Goal: Obtain resource: Download file/media

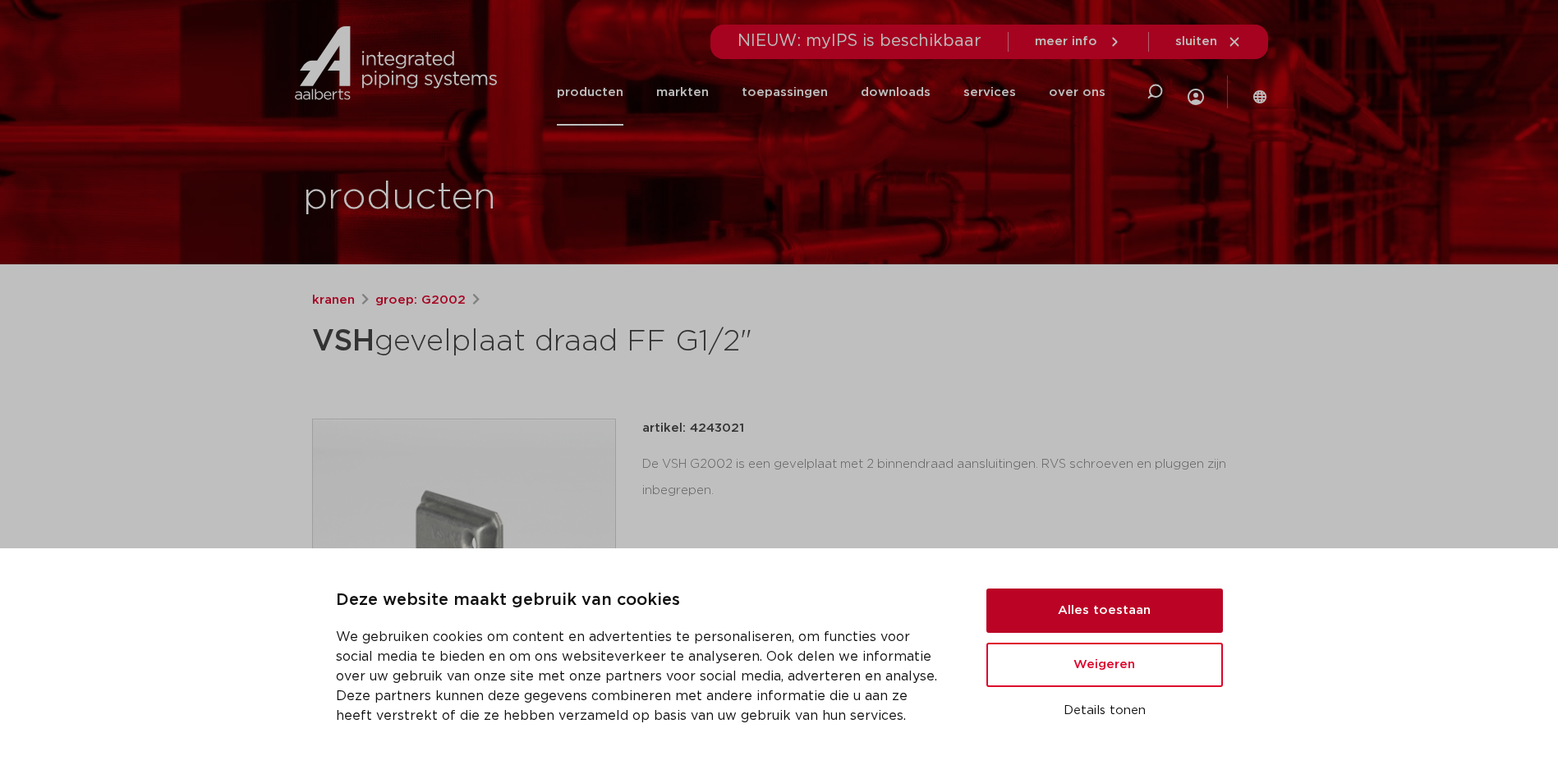
click at [1110, 604] on button "Alles toestaan" at bounding box center [1104, 611] width 236 height 44
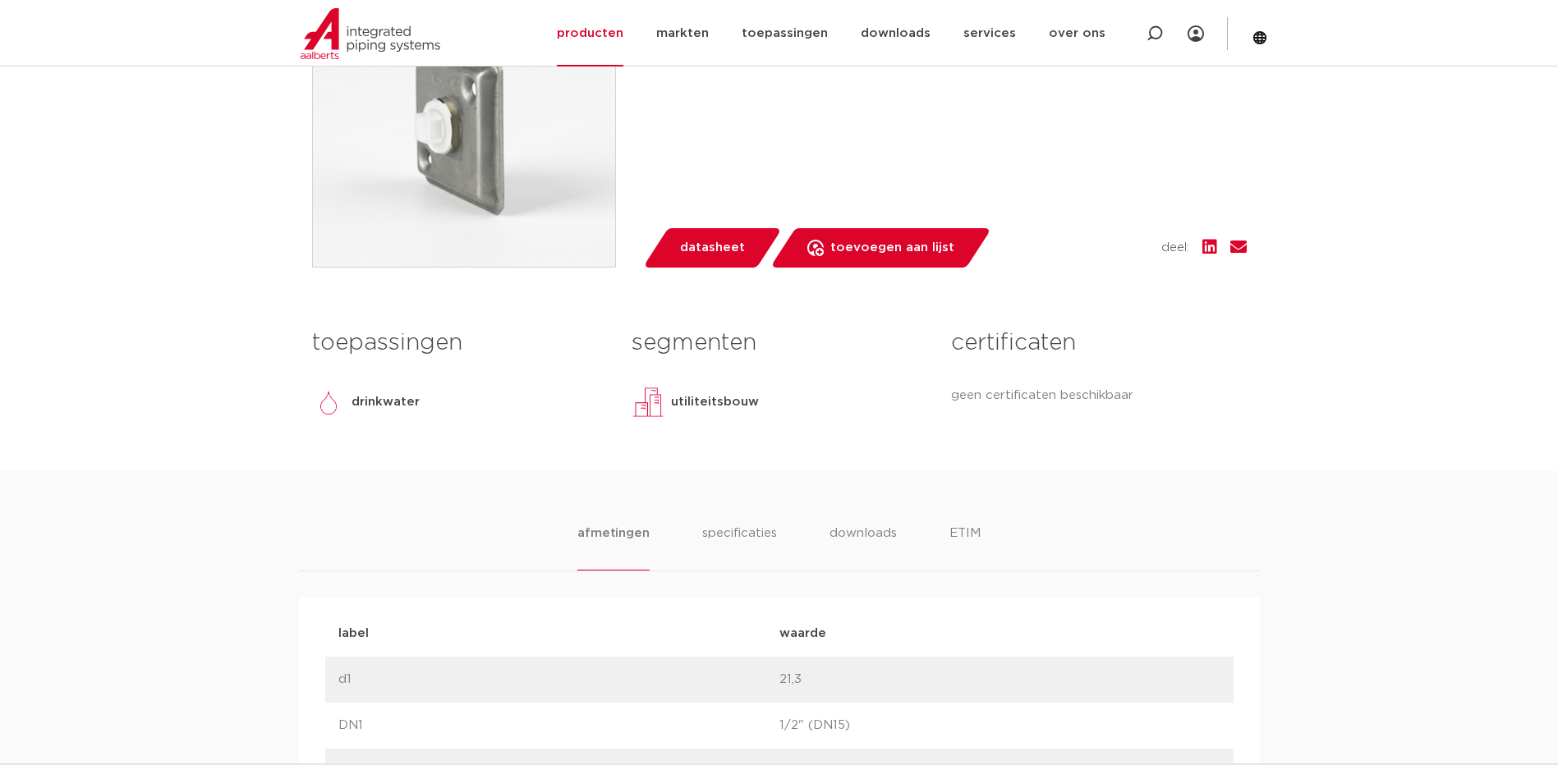
scroll to position [454, 0]
click at [732, 541] on li "specificaties" at bounding box center [739, 548] width 79 height 47
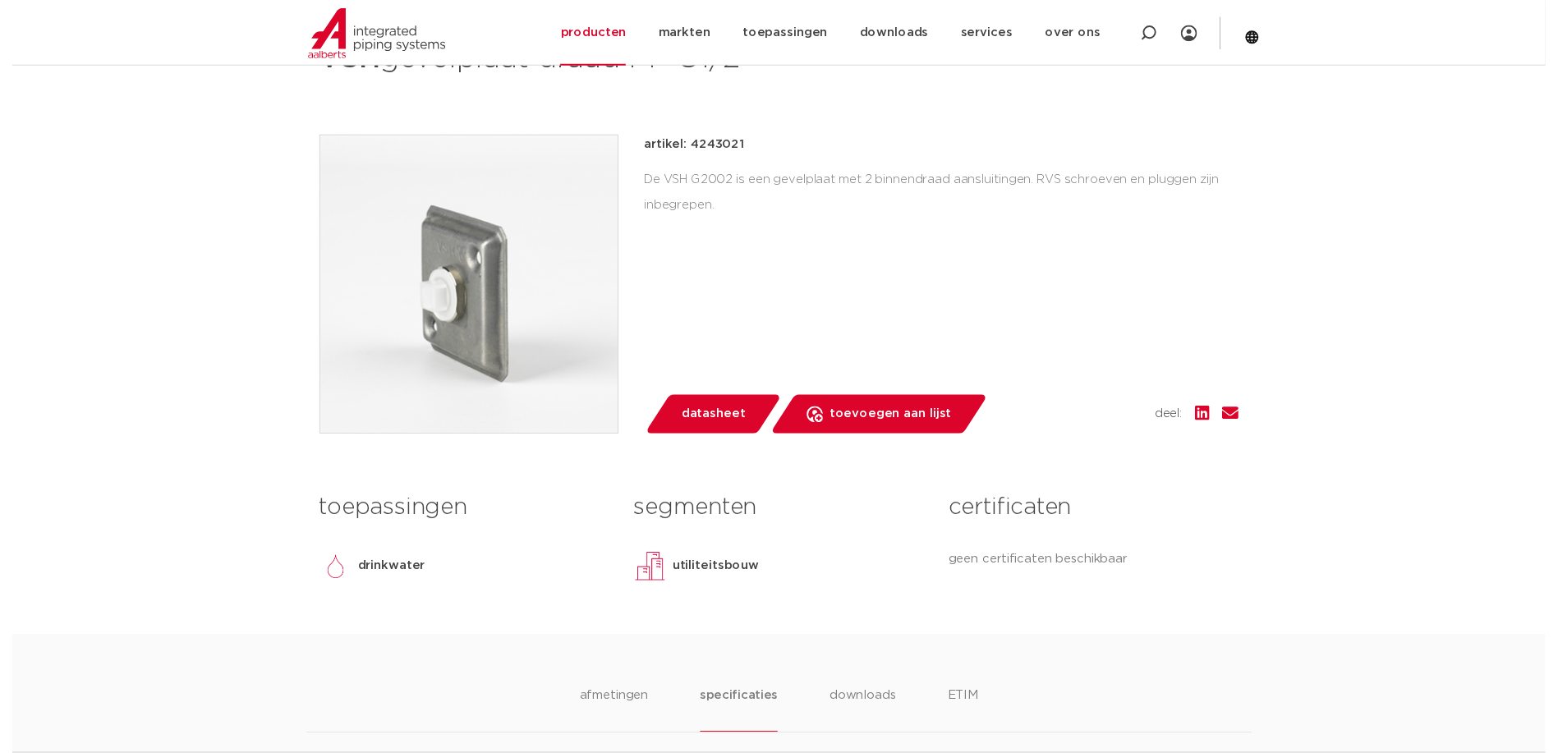
scroll to position [351, 0]
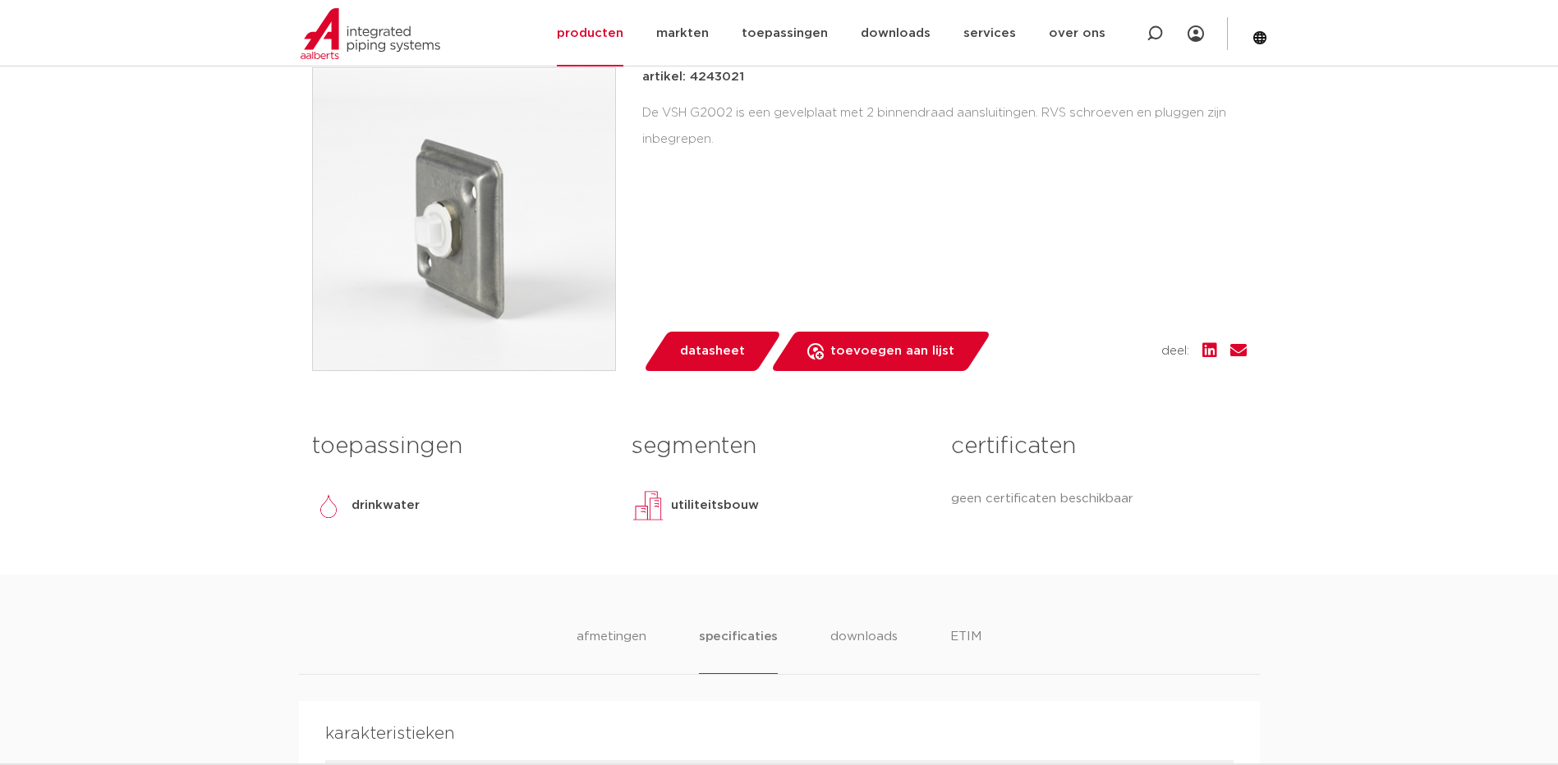
click at [698, 357] on span "datasheet" at bounding box center [712, 351] width 65 height 26
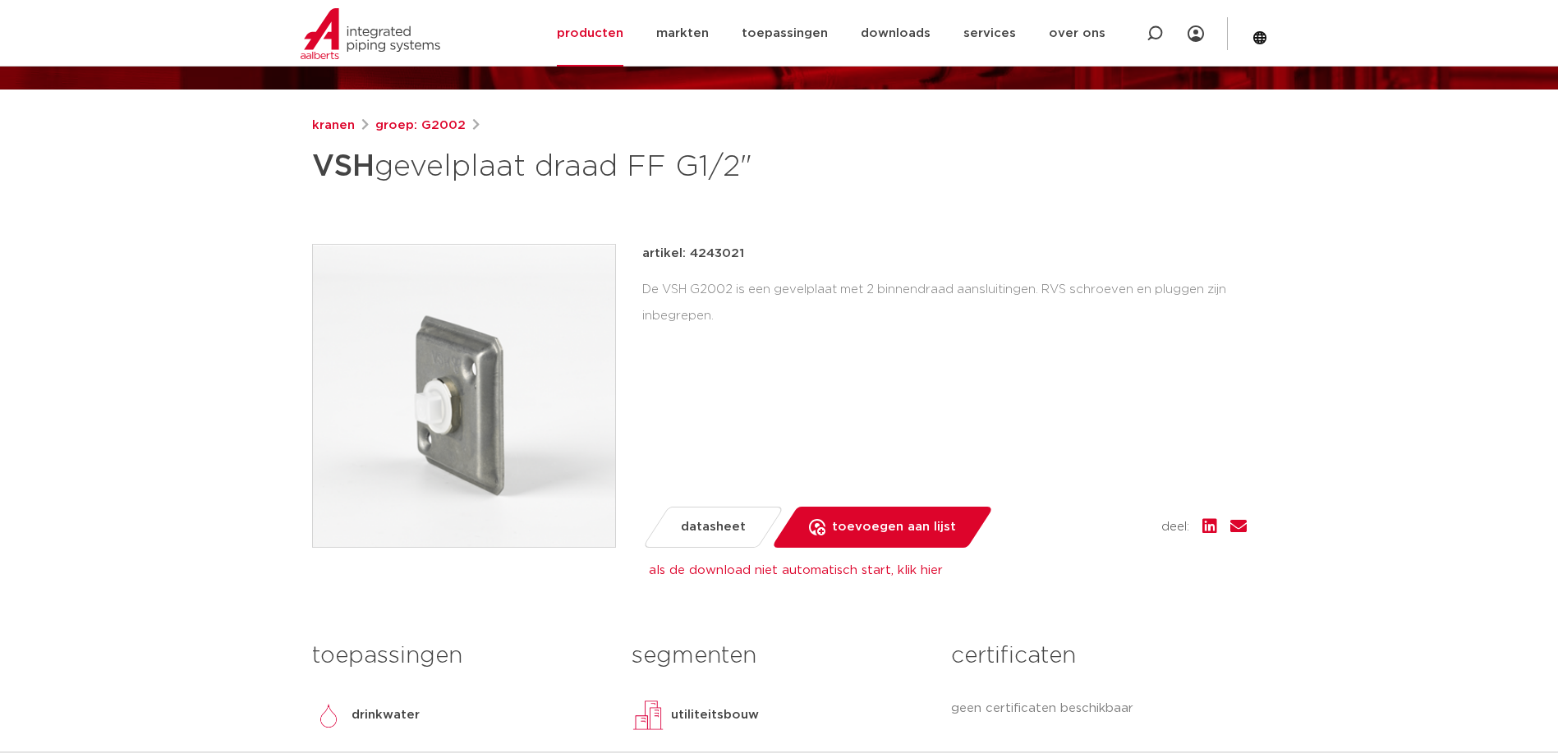
scroll to position [0, 0]
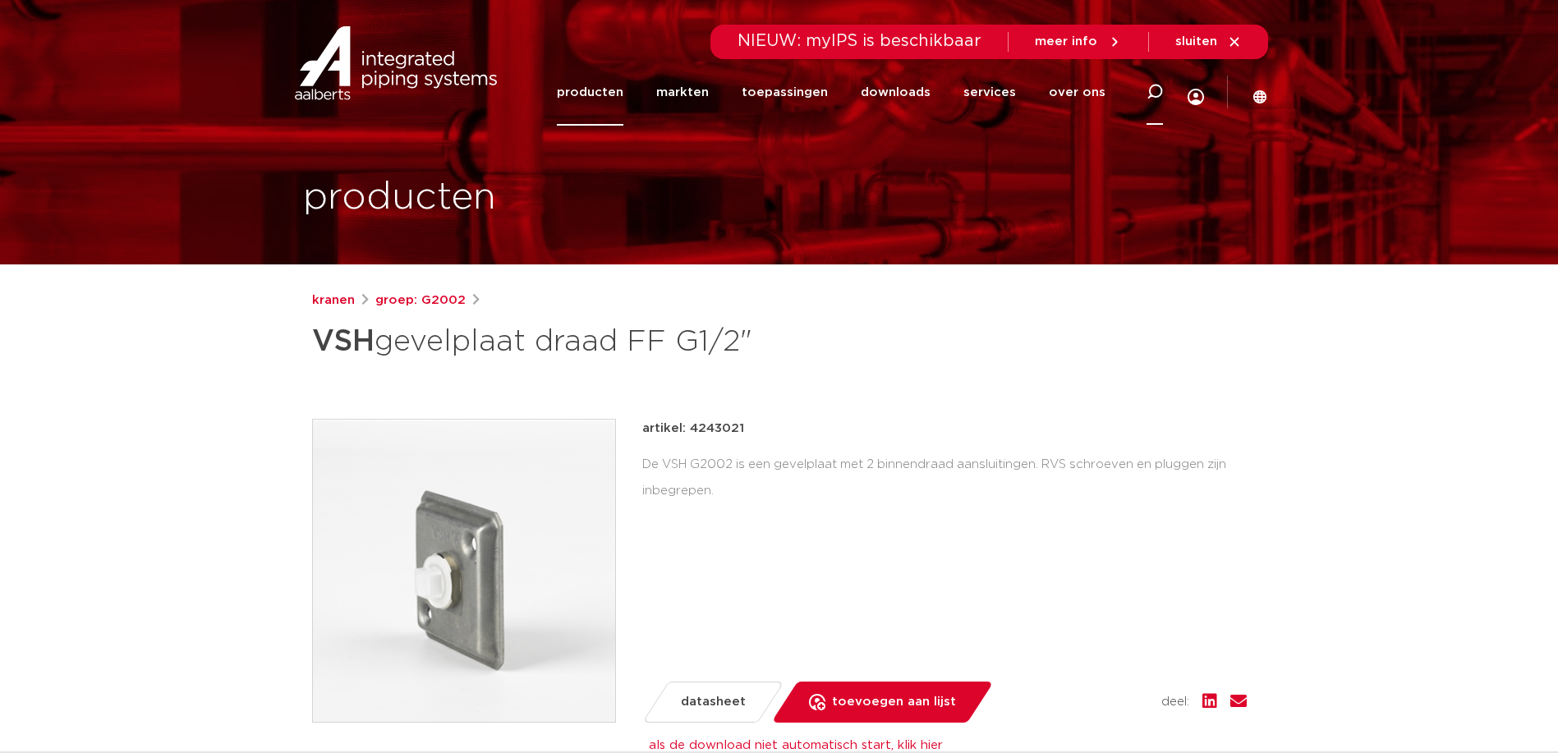
click at [1154, 94] on icon at bounding box center [1154, 92] width 16 height 16
type input "gevelplaat"
click button "Zoeken" at bounding box center [0, 0] width 0 height 0
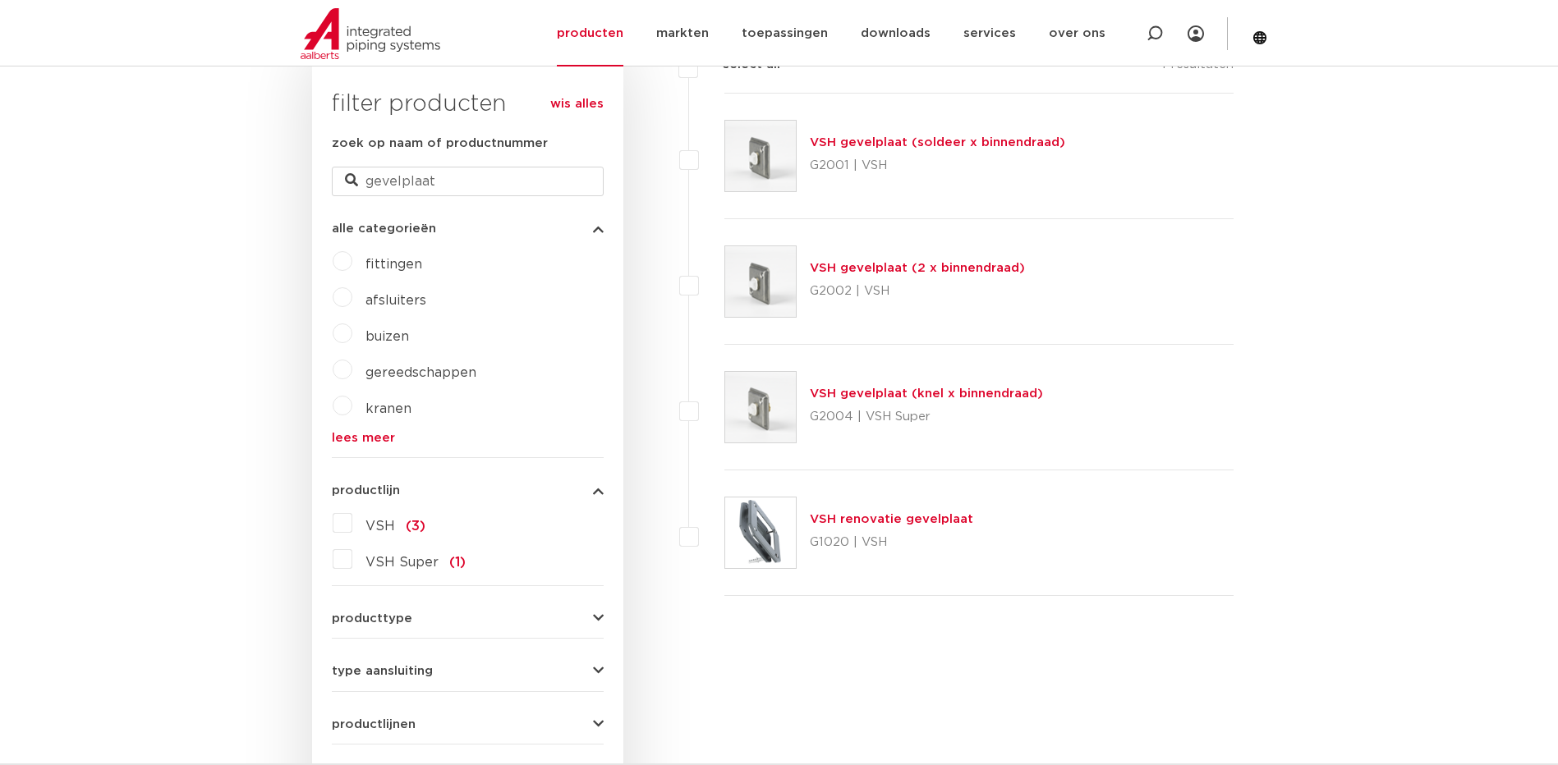
scroll to position [429, 0]
click at [860, 394] on link "VSH gevelplaat (knel x binnendraad)" at bounding box center [926, 394] width 233 height 12
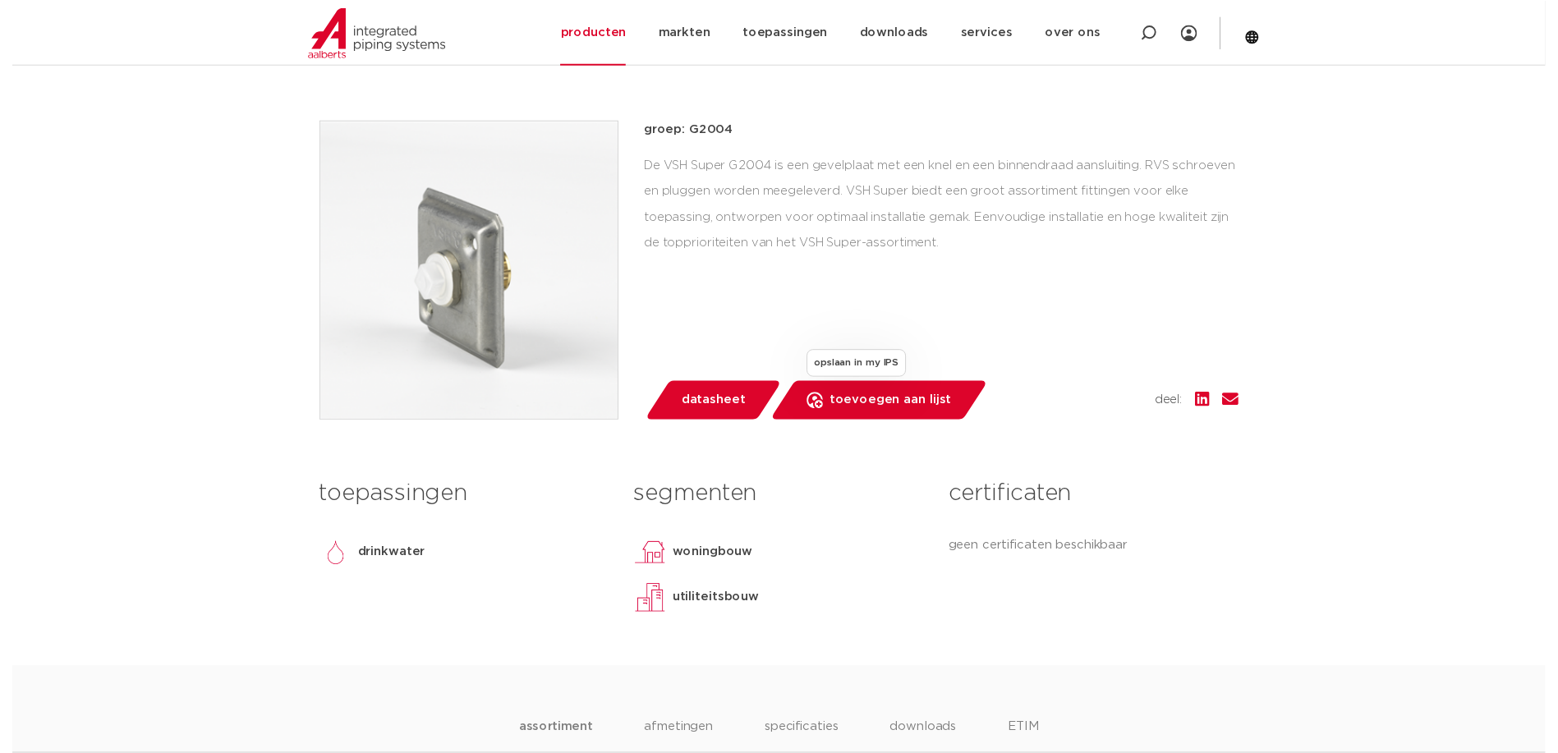
scroll to position [351, 0]
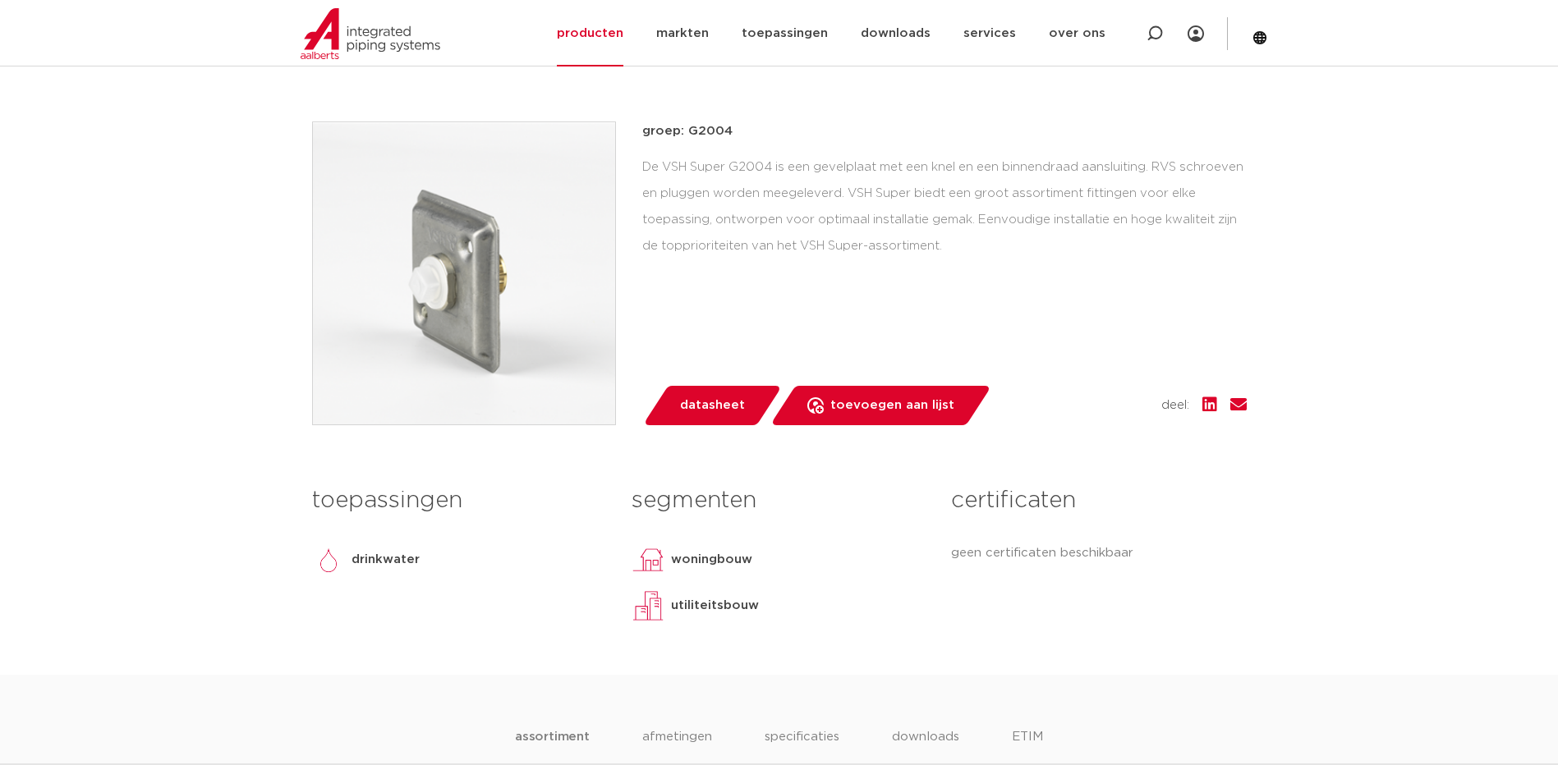
click at [692, 411] on span "datasheet" at bounding box center [712, 405] width 65 height 26
